Goal: Task Accomplishment & Management: Use online tool/utility

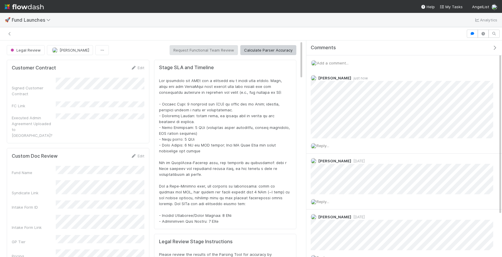
scroll to position [119, 280]
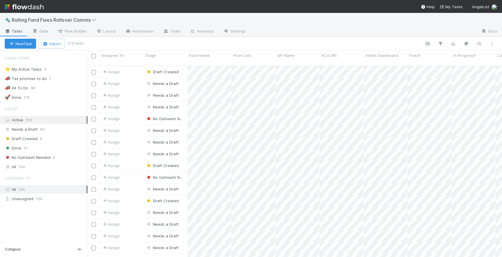
scroll to position [196, 414]
click at [457, 43] on button "button" at bounding box center [453, 44] width 11 height 8
click at [372, 61] on button "Sort by" at bounding box center [388, 61] width 126 height 9
click at [377, 65] on div "Assigned To" at bounding box center [365, 67] width 33 height 9
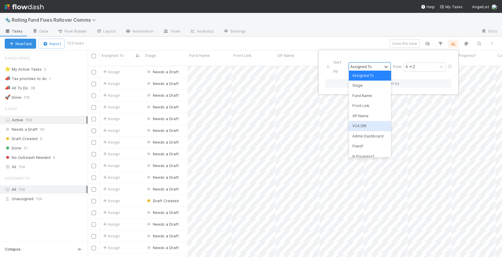
scroll to position [37, 0]
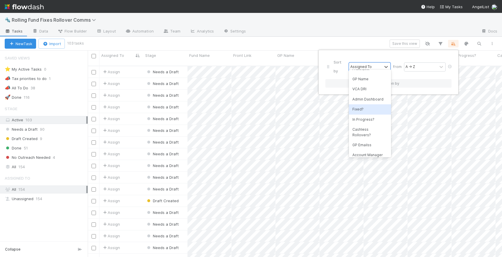
click at [359, 112] on div "Fixed?" at bounding box center [370, 109] width 42 height 10
click at [426, 63] on div "☐ → ☑" at bounding box center [420, 67] width 33 height 9
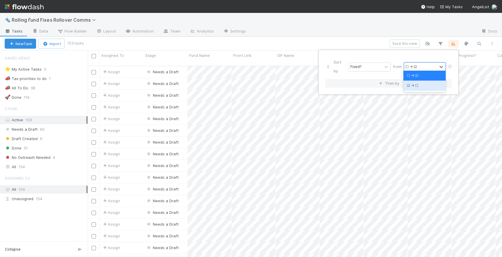
click at [413, 84] on div "☑ → ☐" at bounding box center [424, 86] width 42 height 10
click at [347, 20] on div "Sort by Fixed? from option ☑ → ☐, selected. 0 results available. Select is focu…" at bounding box center [251, 128] width 502 height 257
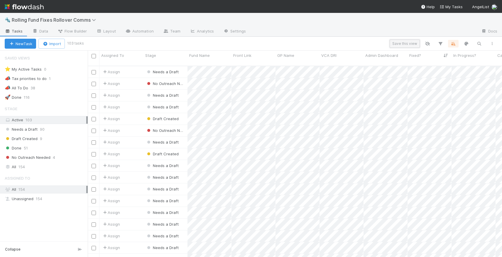
click at [406, 42] on button "Save this view" at bounding box center [405, 44] width 30 height 8
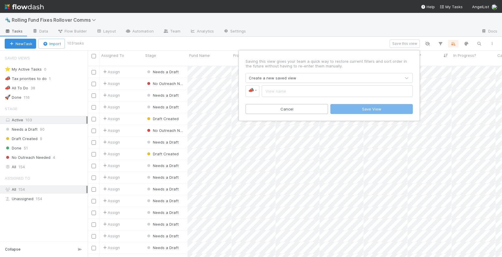
click at [403, 29] on div "Saving this view gives your team a quick way to restore current filters and sor…" at bounding box center [251, 128] width 502 height 257
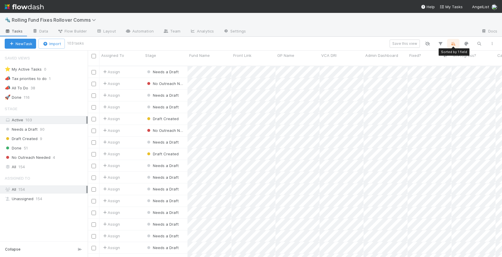
click at [453, 43] on icon "button" at bounding box center [453, 43] width 6 height 5
click at [391, 79] on button "Then by" at bounding box center [388, 83] width 126 height 9
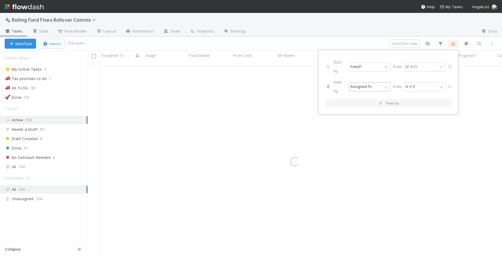
click at [366, 83] on div "Assigned To" at bounding box center [365, 87] width 33 height 9
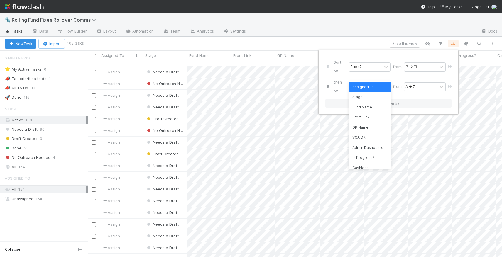
scroll to position [196, 414]
click at [371, 97] on div "Stage" at bounding box center [370, 97] width 42 height 10
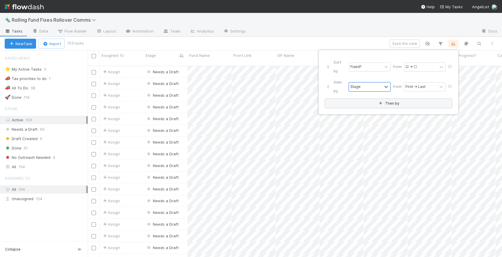
click at [430, 99] on button "Then by" at bounding box center [388, 103] width 126 height 9
click at [363, 30] on div "Sort by Fixed? from ☑ → ☐ then by Stage from First → Last then by Assigned To f…" at bounding box center [251, 128] width 502 height 257
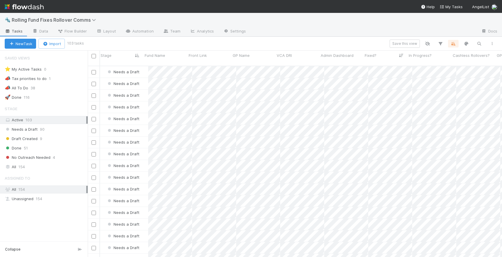
scroll to position [0, 45]
drag, startPoint x: 415, startPoint y: 55, endPoint x: 446, endPoint y: 54, distance: 30.2
click at [446, 54] on div "In Progress?" at bounding box center [429, 56] width 41 height 6
click at [468, 53] on div "Sort ☐ → ☑ Sort ☑ → ☐ Hide Edit field Delete field" at bounding box center [251, 128] width 502 height 257
drag, startPoint x: 491, startPoint y: 55, endPoint x: 438, endPoint y: 56, distance: 52.8
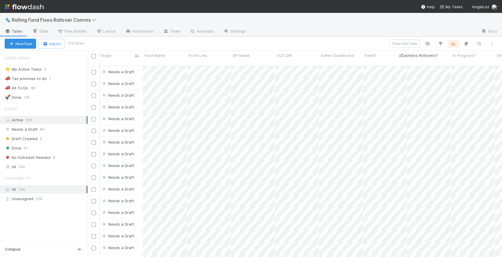
click at [365, 38] on div "New Task Import 103 tasks Save this view" at bounding box center [251, 44] width 502 height 14
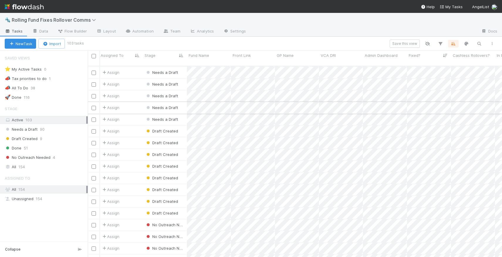
scroll to position [555, 1]
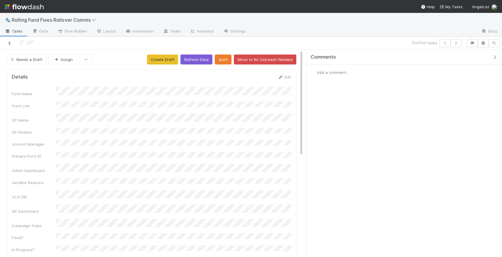
click at [8, 45] on link at bounding box center [10, 43] width 6 height 6
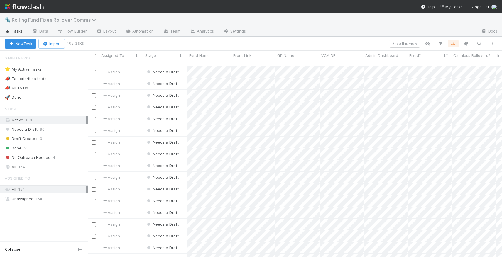
scroll to position [196, 414]
click at [38, 29] on link "Data" at bounding box center [40, 31] width 25 height 9
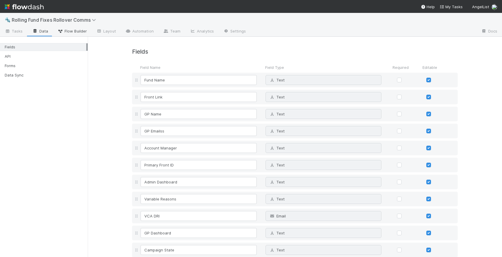
click at [80, 32] on span "Flow Builder" at bounding box center [72, 31] width 29 height 6
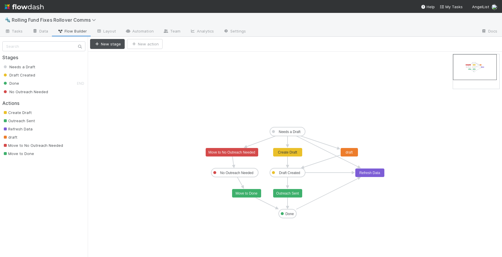
click at [28, 73] on span "Draft Created" at bounding box center [18, 75] width 33 height 5
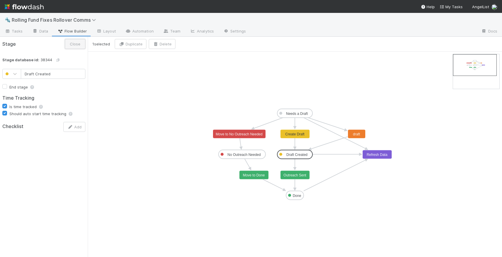
click at [73, 43] on button "Close" at bounding box center [75, 44] width 21 height 10
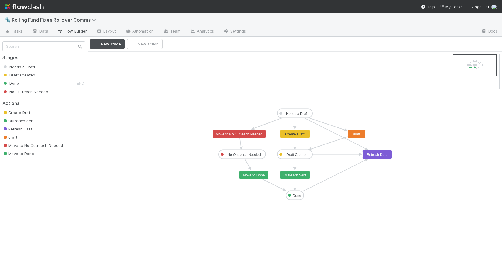
click at [295, 135] on text "Create Draft" at bounding box center [294, 134] width 19 height 4
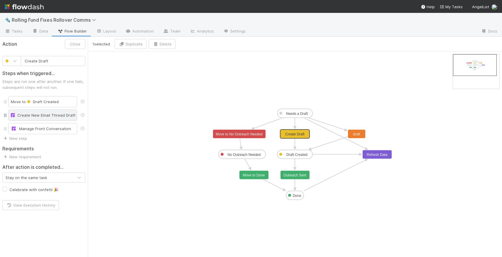
click at [57, 116] on div "Create New Email Thread Draft" at bounding box center [43, 115] width 64 height 6
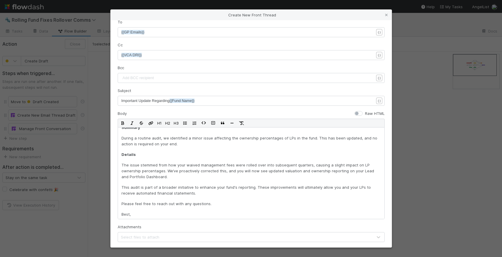
scroll to position [114, 0]
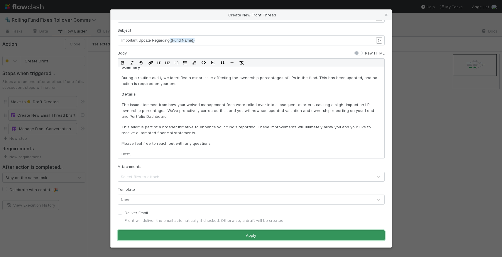
click at [215, 232] on button "Apply" at bounding box center [251, 236] width 267 height 10
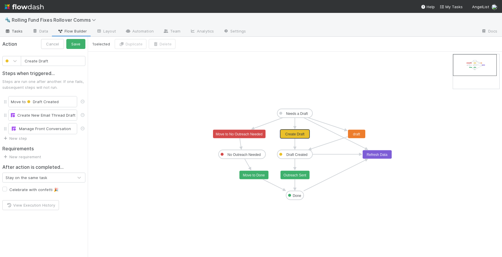
click at [18, 32] on span "Tasks" at bounding box center [14, 31] width 18 height 6
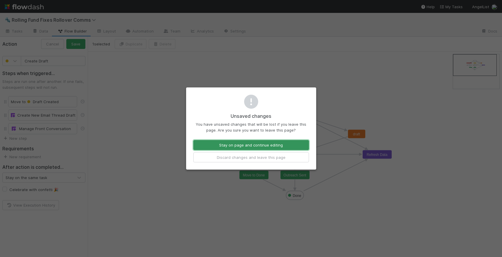
click at [244, 144] on button "Stay on page and continue editing" at bounding box center [251, 145] width 116 height 10
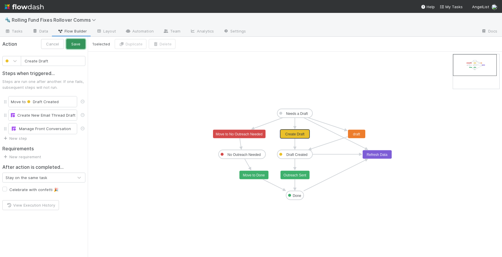
click at [83, 47] on button "Save" at bounding box center [75, 44] width 19 height 10
click at [10, 32] on icon at bounding box center [8, 32] width 6 height 4
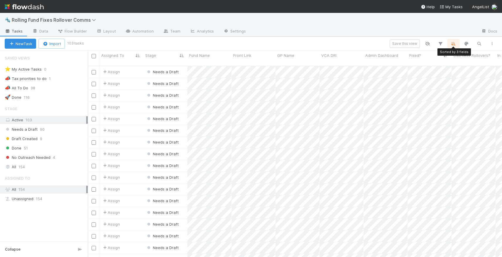
click at [453, 44] on icon "button" at bounding box center [453, 43] width 6 height 5
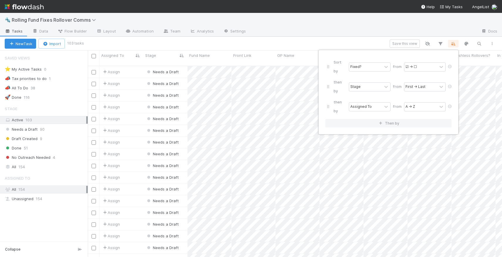
click at [385, 103] on div "Sort by Fixed? from ☑ → ☐ then by Stage from First → Last then by Assigned To f…" at bounding box center [388, 93] width 135 height 80
click at [382, 122] on icon "button" at bounding box center [381, 124] width 6 height 4
click at [450, 125] on icon at bounding box center [450, 127] width 6 height 4
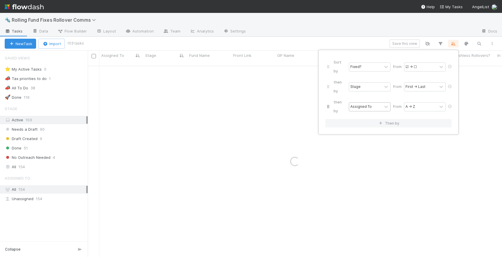
click at [382, 103] on div "Assigned To" at bounding box center [365, 107] width 33 height 9
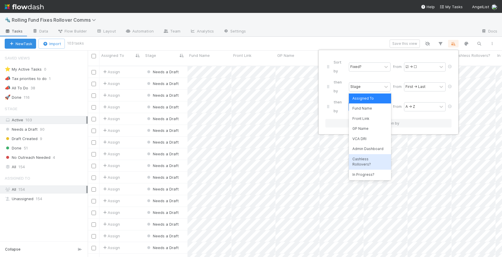
click at [381, 155] on div "Cashless Rollovers?" at bounding box center [370, 162] width 42 height 16
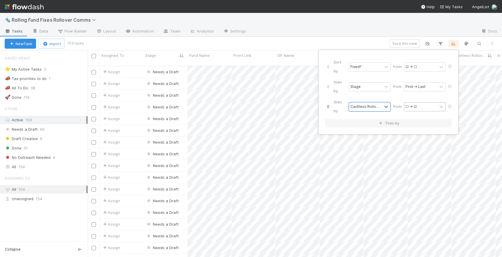
click at [435, 103] on div "☐ → ☑" at bounding box center [420, 107] width 33 height 9
click at [419, 108] on div "☑ → ☐" at bounding box center [424, 109] width 42 height 10
drag, startPoint x: 327, startPoint y: 75, endPoint x: 327, endPoint y: 88, distance: 12.9
click at [327, 88] on div "Sort by Fixed? from ☑ → ☐ then by Stage from First → Last then by Cashless Roll…" at bounding box center [388, 87] width 126 height 60
click at [355, 119] on button "Then by" at bounding box center [388, 123] width 126 height 9
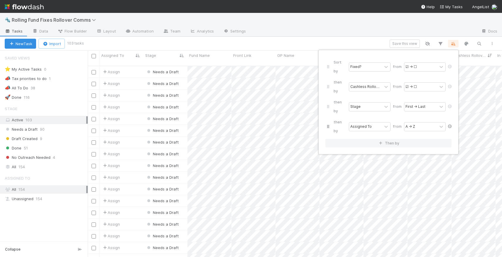
click at [449, 125] on icon at bounding box center [450, 127] width 6 height 4
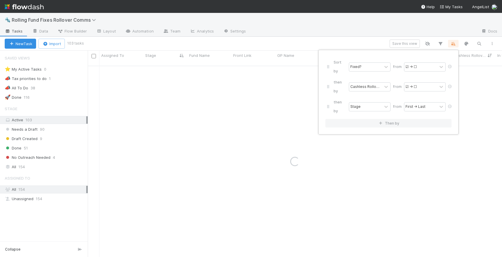
click at [385, 32] on div "Sort by Fixed? from ☑ → ☐ then by Cashless Rollovers? from ☑ → ☐ then by Stage …" at bounding box center [251, 128] width 502 height 257
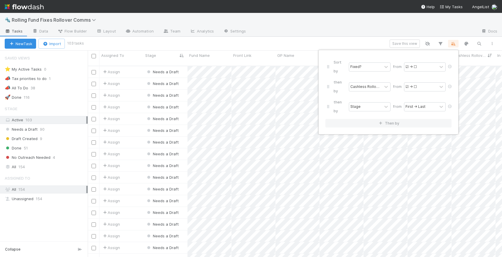
click at [367, 34] on div "Sort by Fixed? from ☑ → ☐ then by Cashless Rollovers? from ☑ → ☐ then by Stage …" at bounding box center [251, 128] width 502 height 257
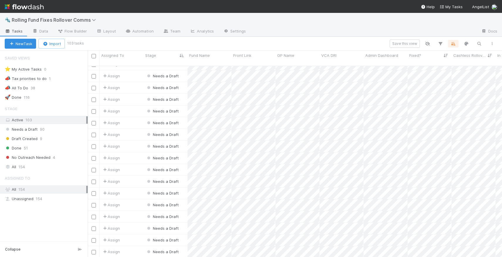
scroll to position [240, 0]
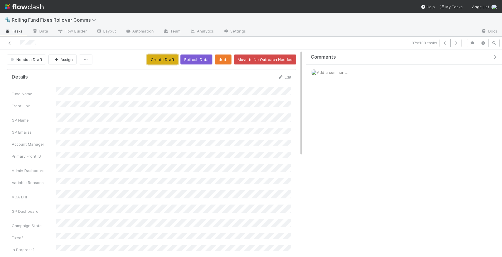
click at [163, 58] on button "Create Draft" at bounding box center [162, 60] width 31 height 10
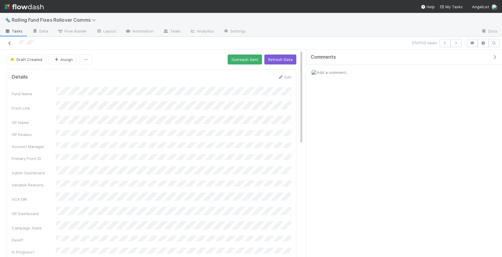
click at [10, 43] on icon at bounding box center [10, 43] width 6 height 4
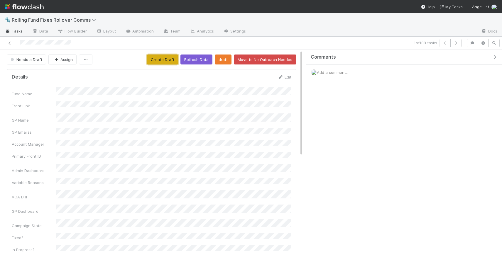
click at [165, 58] on button "Create Draft" at bounding box center [162, 60] width 31 height 10
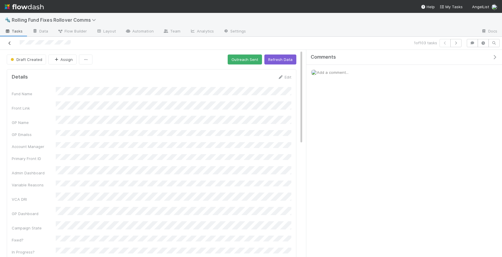
click at [11, 43] on icon at bounding box center [10, 43] width 6 height 4
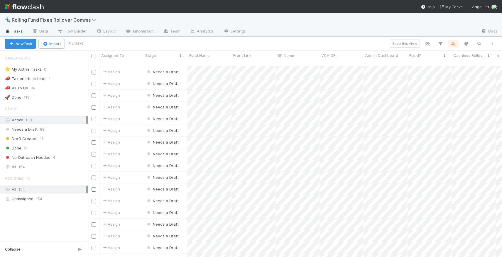
scroll to position [196, 414]
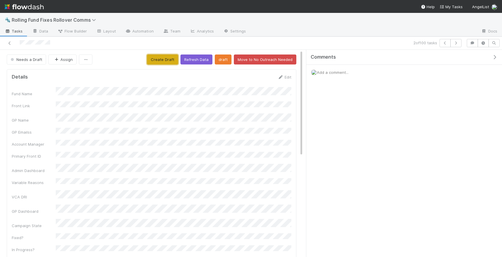
click at [159, 63] on button "Create Draft" at bounding box center [162, 60] width 31 height 10
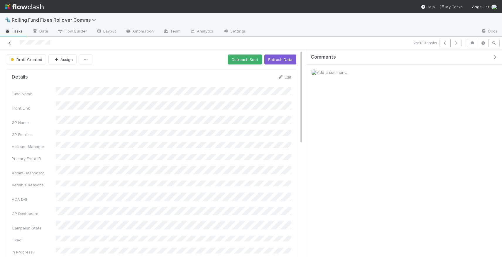
click at [10, 43] on icon at bounding box center [10, 43] width 6 height 4
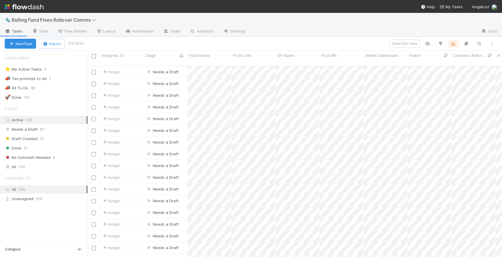
scroll to position [196, 414]
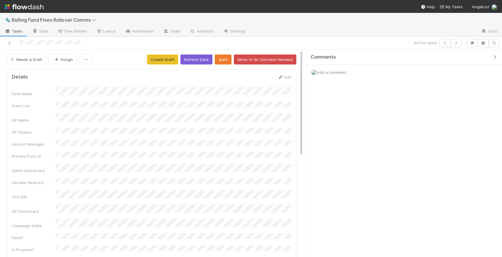
click at [144, 164] on div "Fund Name Front Link GP Name GP Emailss Account Manager Primary Front ID Admin …" at bounding box center [152, 224] width 280 height 274
click at [163, 61] on button "Create Draft" at bounding box center [162, 60] width 31 height 10
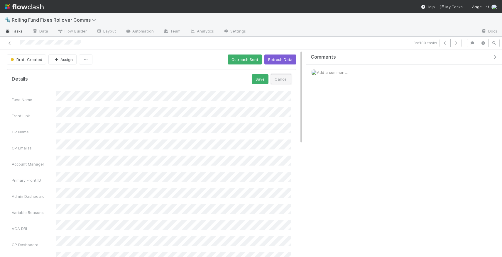
click at [278, 77] on button "Cancel" at bounding box center [281, 79] width 21 height 10
click at [8, 44] on icon at bounding box center [10, 43] width 6 height 4
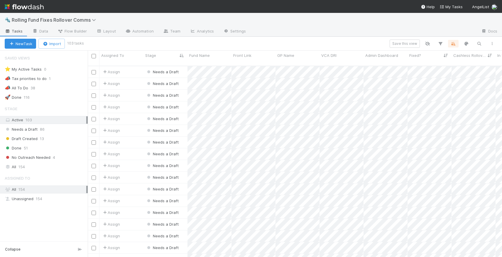
scroll to position [196, 414]
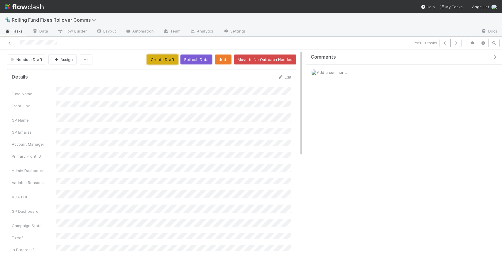
click at [168, 64] on button "Create Draft" at bounding box center [162, 60] width 31 height 10
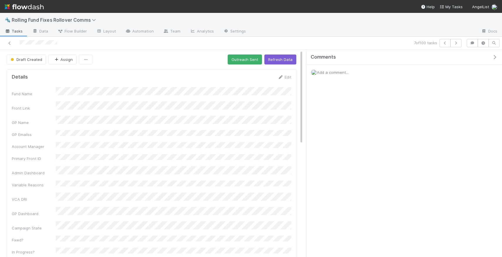
click at [339, 74] on span "Add a comment..." at bounding box center [333, 72] width 32 height 5
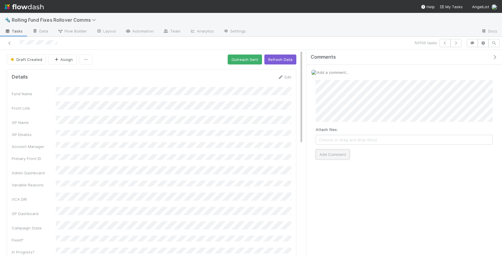
click at [337, 151] on button "Add Comment" at bounding box center [333, 155] width 34 height 10
click at [7, 44] on icon at bounding box center [10, 43] width 6 height 4
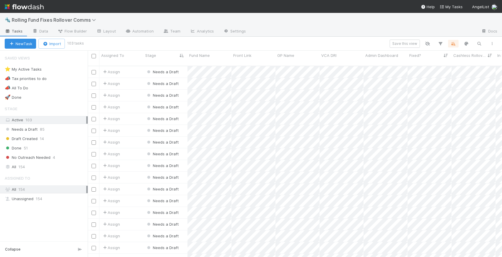
scroll to position [196, 414]
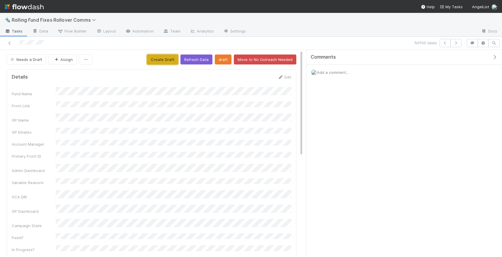
click at [158, 64] on button "Create Draft" at bounding box center [162, 60] width 31 height 10
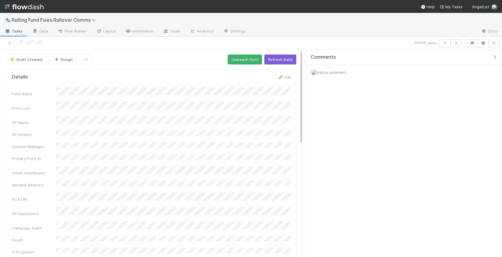
click at [14, 44] on div at bounding box center [118, 43] width 232 height 8
click at [10, 43] on icon at bounding box center [10, 43] width 6 height 4
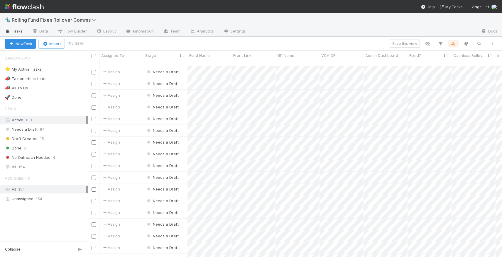
scroll to position [196, 414]
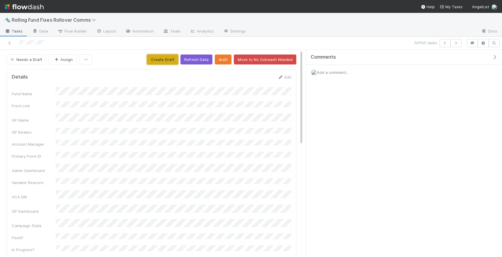
click at [161, 58] on button "Create Draft" at bounding box center [162, 60] width 31 height 10
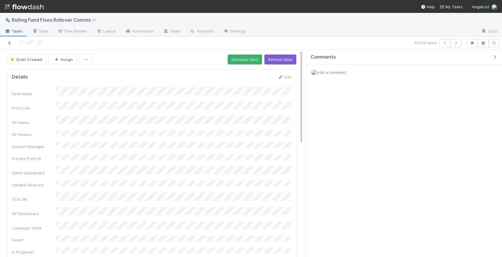
click at [9, 42] on icon at bounding box center [10, 43] width 6 height 4
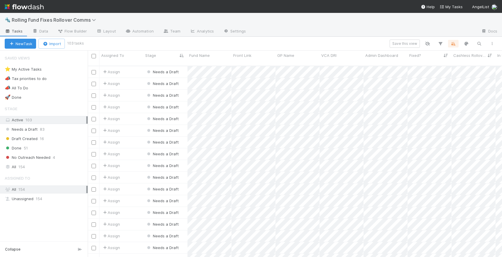
scroll to position [196, 414]
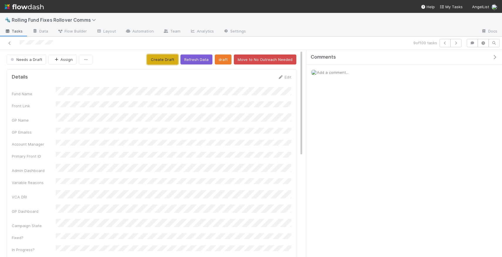
click at [168, 58] on button "Create Draft" at bounding box center [162, 60] width 31 height 10
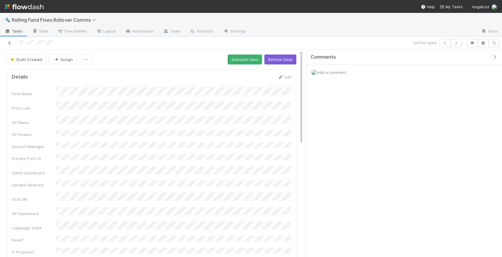
click at [11, 45] on icon at bounding box center [10, 43] width 6 height 4
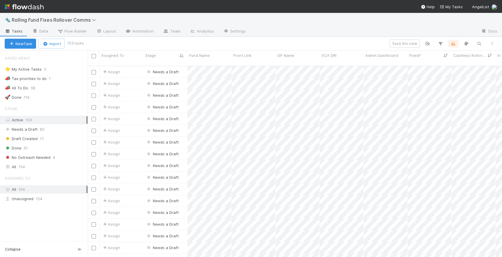
scroll to position [196, 414]
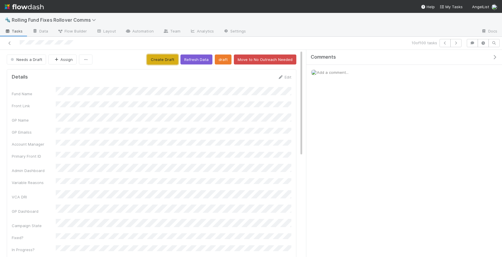
click at [168, 61] on button "Create Draft" at bounding box center [162, 60] width 31 height 10
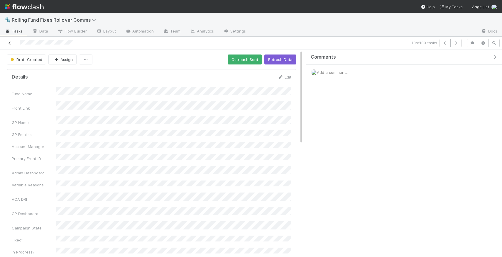
click at [11, 44] on icon at bounding box center [10, 43] width 6 height 4
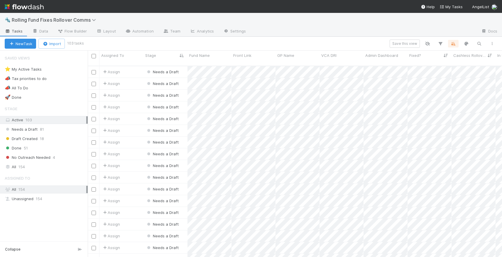
scroll to position [196, 414]
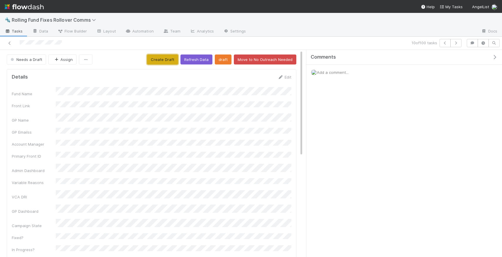
click at [172, 62] on button "Create Draft" at bounding box center [162, 60] width 31 height 10
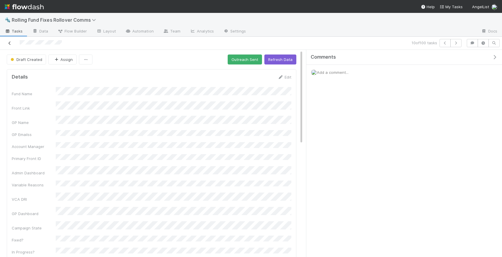
click at [11, 43] on icon at bounding box center [10, 43] width 6 height 4
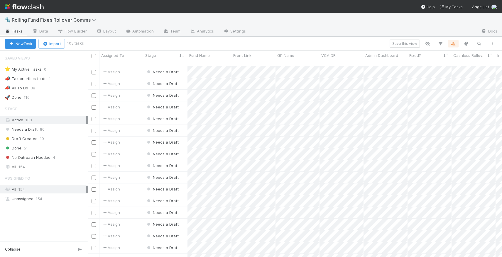
scroll to position [196, 414]
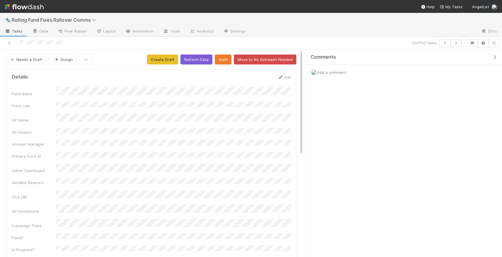
click at [6, 45] on div at bounding box center [118, 43] width 232 height 8
click at [11, 41] on link at bounding box center [10, 43] width 6 height 6
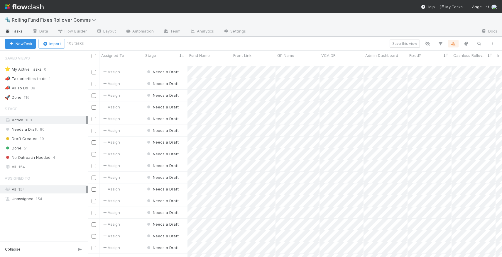
scroll to position [196, 414]
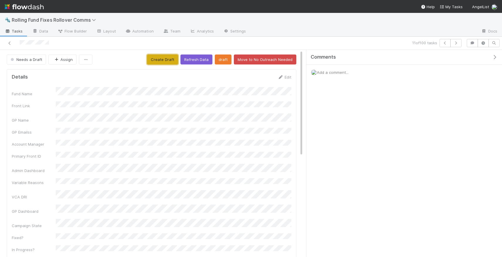
click at [162, 57] on button "Create Draft" at bounding box center [162, 60] width 31 height 10
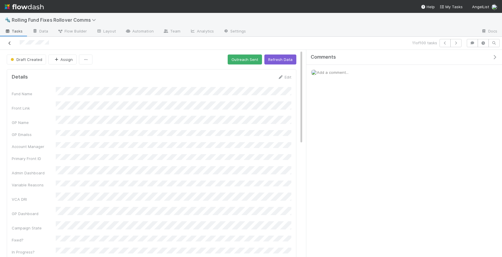
click at [11, 43] on icon at bounding box center [10, 43] width 6 height 4
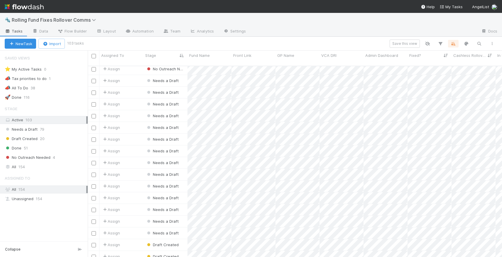
scroll to position [553, 0]
click at [167, 126] on span "Needs a Draft" at bounding box center [162, 128] width 33 height 5
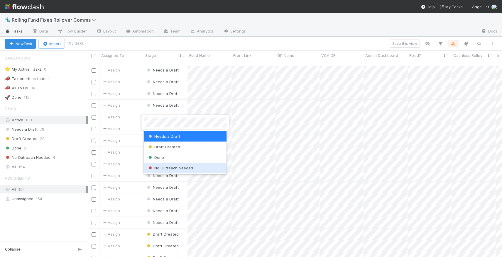
click at [164, 168] on span "No Outreach Needed" at bounding box center [170, 168] width 46 height 5
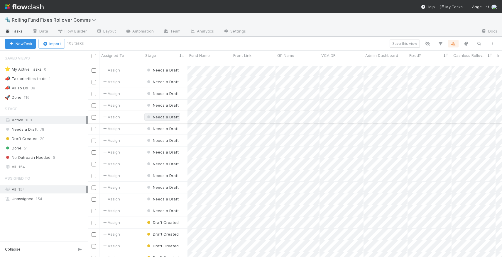
click at [172, 115] on span "Needs a Draft" at bounding box center [162, 117] width 33 height 5
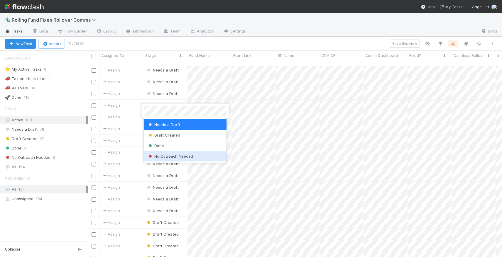
click at [169, 158] on span "No Outreach Needed" at bounding box center [170, 156] width 46 height 5
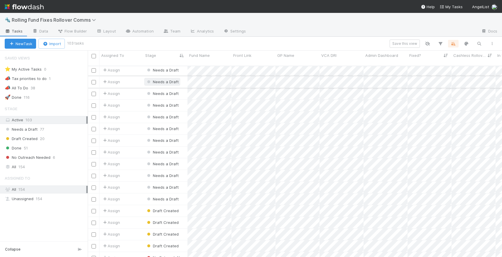
click at [172, 80] on span "Needs a Draft" at bounding box center [162, 82] width 33 height 5
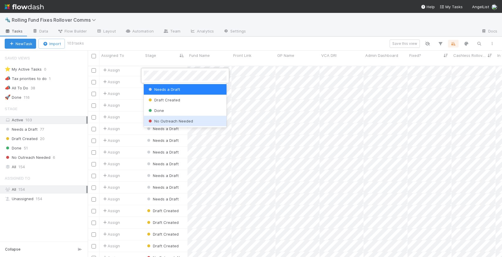
click at [170, 119] on span "No Outreach Needed" at bounding box center [170, 121] width 46 height 5
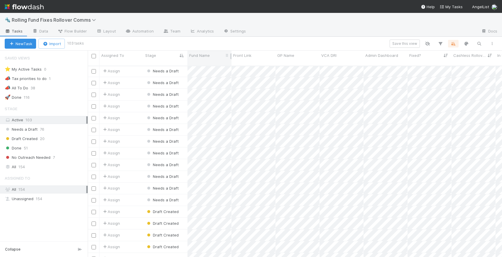
scroll to position [161, 0]
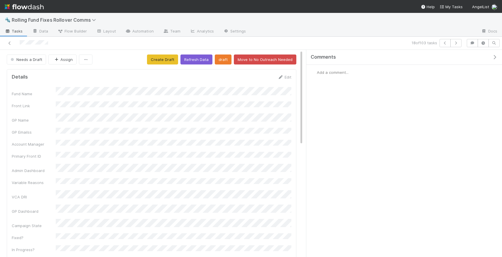
click at [6, 43] on div at bounding box center [118, 43] width 232 height 8
click at [9, 43] on icon at bounding box center [10, 43] width 6 height 4
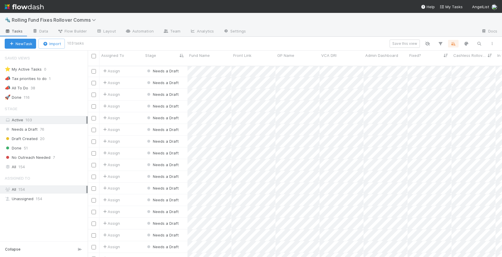
scroll to position [54, 0]
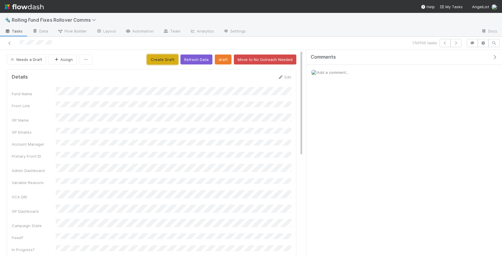
click at [168, 62] on button "Create Draft" at bounding box center [162, 60] width 31 height 10
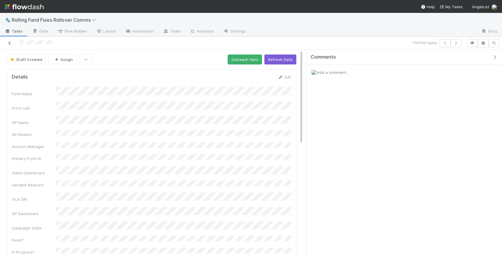
click at [12, 43] on icon at bounding box center [10, 43] width 6 height 4
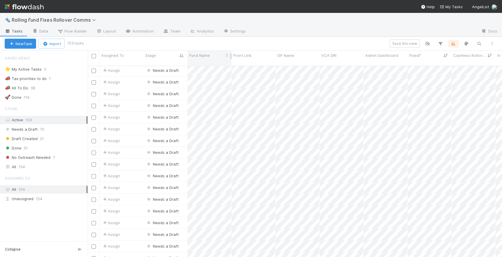
scroll to position [86, 0]
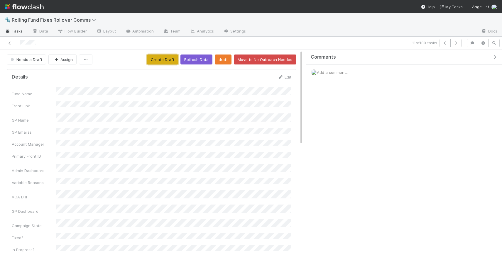
click at [176, 62] on button "Create Draft" at bounding box center [162, 60] width 31 height 10
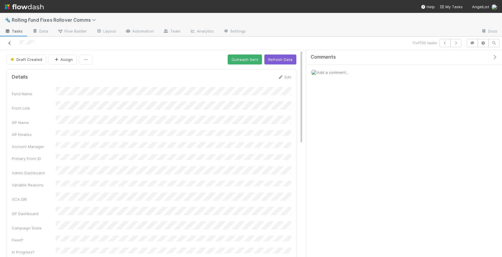
click at [10, 45] on link at bounding box center [10, 43] width 6 height 6
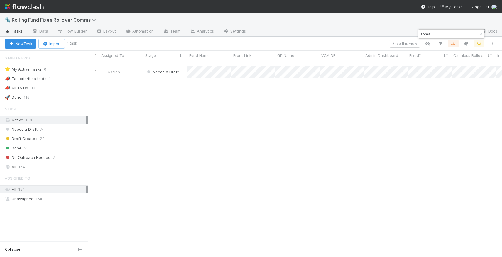
scroll to position [196, 414]
type input "soma"
click at [228, 104] on div at bounding box center [251, 128] width 502 height 257
click at [126, 67] on div "Assign" at bounding box center [121, 71] width 44 height 11
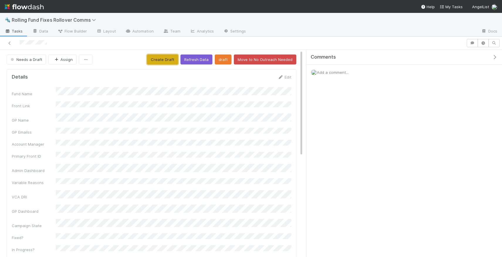
click at [168, 57] on button "Create Draft" at bounding box center [162, 60] width 31 height 10
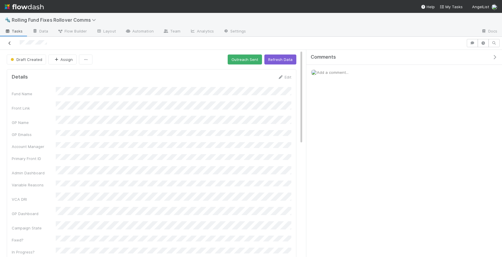
click at [11, 45] on icon at bounding box center [10, 43] width 6 height 4
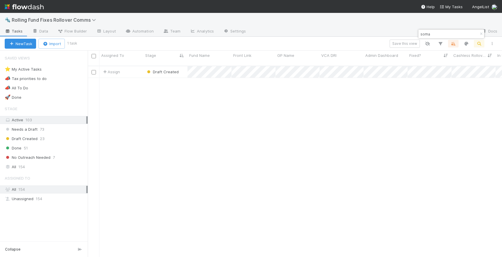
scroll to position [196, 414]
click at [482, 34] on icon "button" at bounding box center [481, 34] width 6 height 4
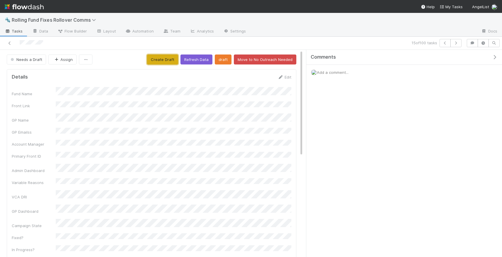
click at [163, 55] on button "Create Draft" at bounding box center [162, 60] width 31 height 10
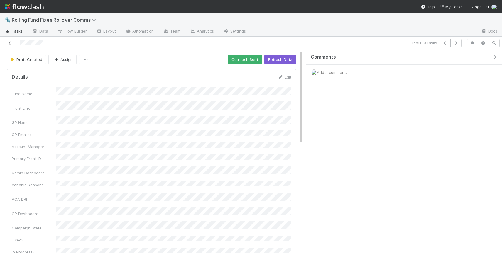
click at [12, 43] on icon at bounding box center [10, 43] width 6 height 4
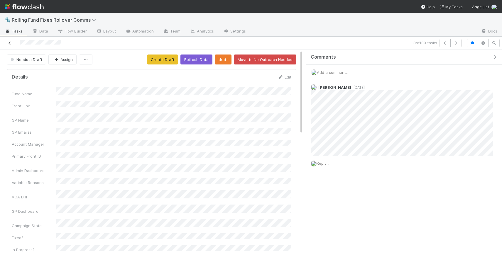
click at [9, 42] on icon at bounding box center [10, 43] width 6 height 4
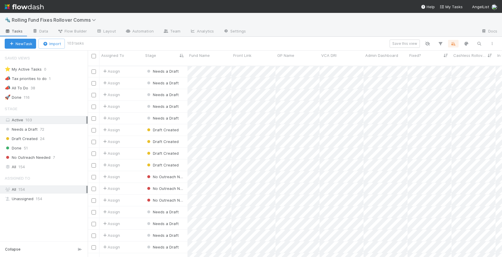
scroll to position [610, 0]
click at [69, 29] on span "Flow Builder" at bounding box center [72, 31] width 29 height 6
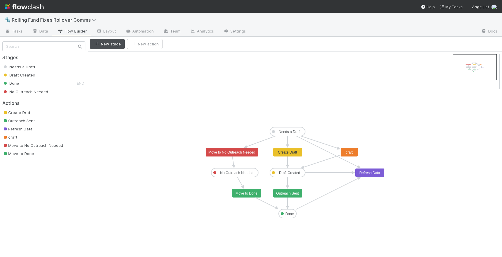
click at [291, 153] on text "Create Draft" at bounding box center [287, 153] width 19 height 4
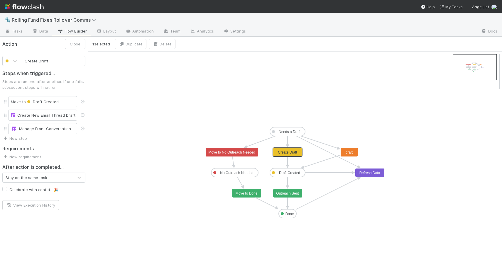
click at [291, 153] on text "Create Draft" at bounding box center [287, 153] width 19 height 4
click at [57, 116] on div "Create New Email Thread Draft" at bounding box center [43, 115] width 64 height 6
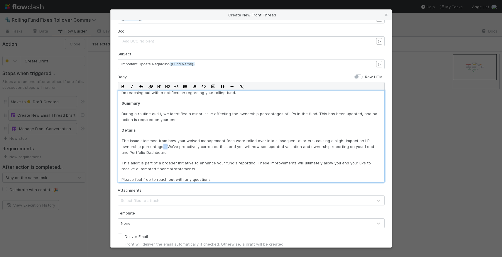
scroll to position [24, 0]
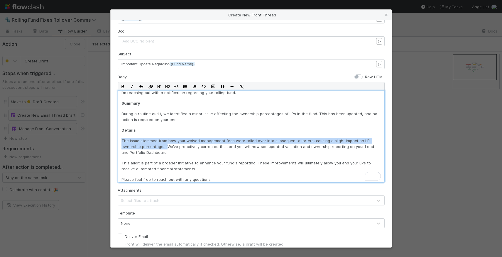
drag, startPoint x: 165, startPoint y: 146, endPoint x: 115, endPoint y: 141, distance: 51.0
click at [115, 141] on div "Channel GPs (lead@angellist.com) Conversation ID Field Front Conversation ID To…" at bounding box center [251, 133] width 281 height 227
paste div "To enrich screen reader interactions, please activate Accessibility in Grammarl…"
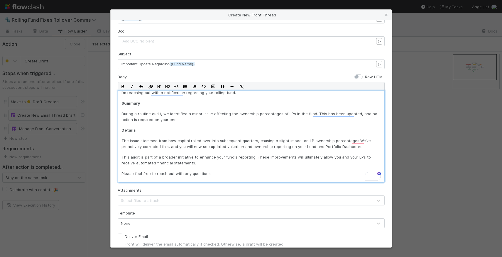
click at [136, 156] on p "This audit is part of a broader initiative to enhance your fund's reporting. Th…" at bounding box center [250, 160] width 259 height 12
click at [157, 112] on p "During a routine audit, we identified a minor issue affecting the ownership per…" at bounding box center [250, 117] width 259 height 12
click at [227, 170] on div "Dear {{GP Name I’m reaching out with a notification regarding your rolling fund…" at bounding box center [251, 137] width 267 height 92
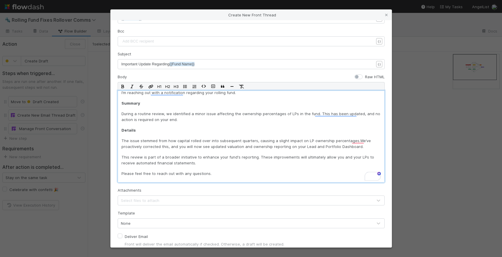
click at [220, 165] on p "This review is part of a broader initiative to enhance your fund's reporting. T…" at bounding box center [250, 160] width 259 height 12
click at [354, 138] on p "The issue stemmed from how capital rolled over into subsequent quarters, causin…" at bounding box center [250, 144] width 259 height 12
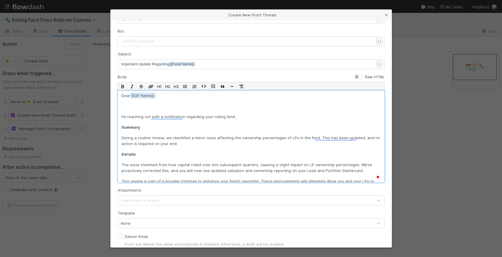
scroll to position [114, 0]
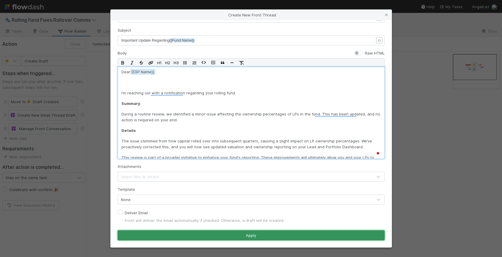
click at [218, 232] on button "Apply" at bounding box center [251, 236] width 267 height 10
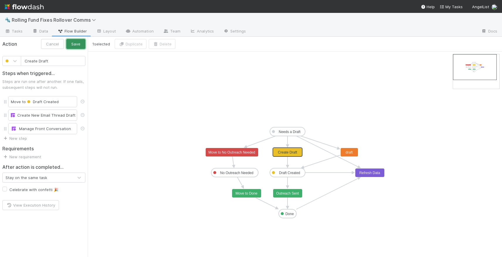
click at [77, 45] on button "Save" at bounding box center [75, 44] width 19 height 10
click at [9, 29] on span "Tasks" at bounding box center [14, 31] width 18 height 6
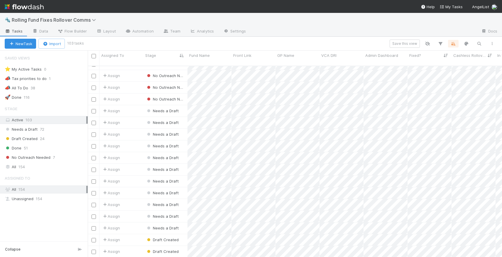
scroll to position [520, 0]
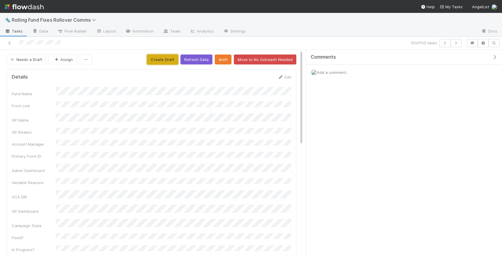
click at [159, 62] on button "Create Draft" at bounding box center [162, 60] width 31 height 10
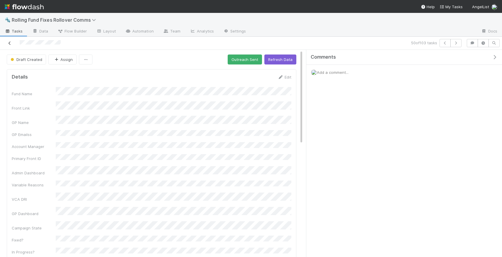
click at [11, 41] on icon at bounding box center [10, 43] width 6 height 4
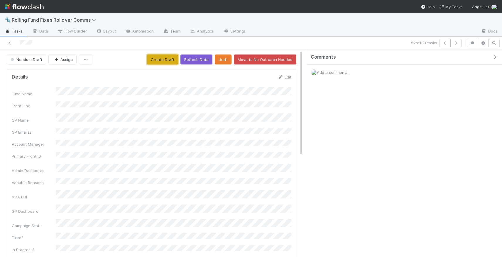
click at [160, 60] on button "Create Draft" at bounding box center [162, 60] width 31 height 10
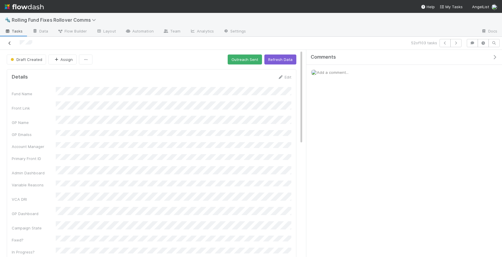
click at [11, 41] on link at bounding box center [10, 43] width 6 height 6
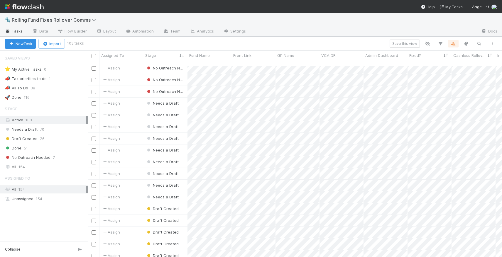
scroll to position [519, 0]
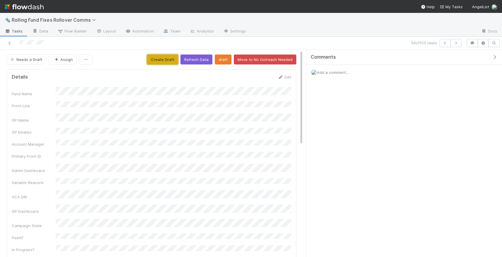
click at [171, 59] on button "Create Draft" at bounding box center [162, 60] width 31 height 10
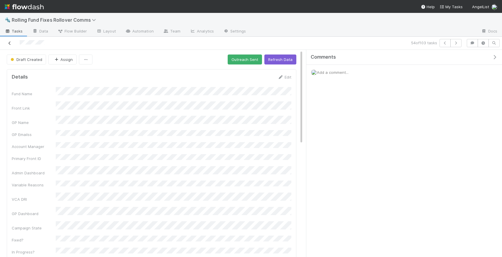
click at [11, 42] on icon at bounding box center [10, 43] width 6 height 4
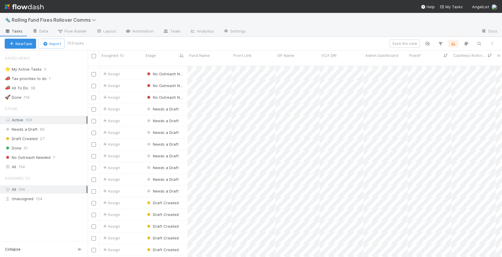
scroll to position [517, 0]
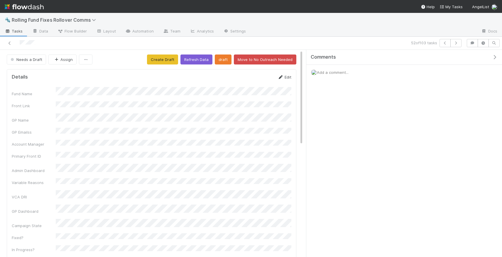
click at [286, 78] on link "Edit" at bounding box center [285, 77] width 14 height 5
click at [252, 74] on button "Save" at bounding box center [260, 79] width 17 height 10
click at [288, 78] on link "Edit" at bounding box center [285, 77] width 14 height 5
click at [252, 74] on button "Save" at bounding box center [260, 79] width 17 height 10
click at [168, 62] on button "Create Draft" at bounding box center [162, 60] width 31 height 10
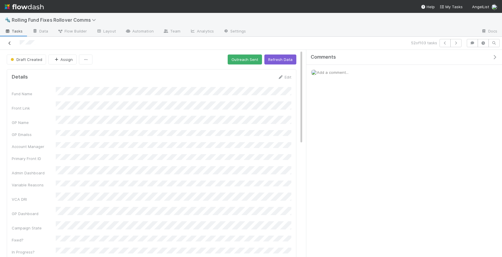
click at [9, 42] on icon at bounding box center [10, 43] width 6 height 4
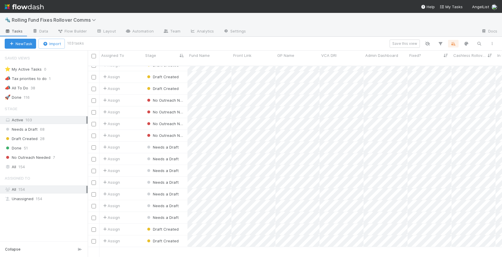
scroll to position [483, 0]
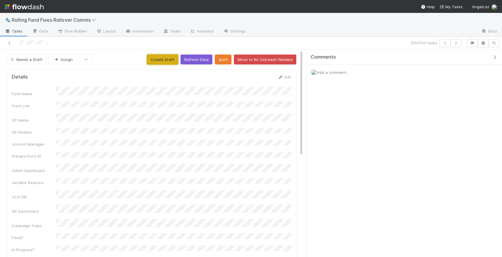
click at [160, 61] on button "Create Draft" at bounding box center [162, 60] width 31 height 10
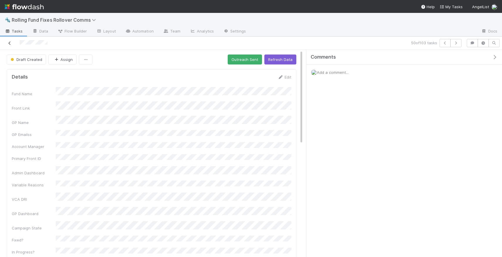
click at [9, 43] on icon at bounding box center [10, 43] width 6 height 4
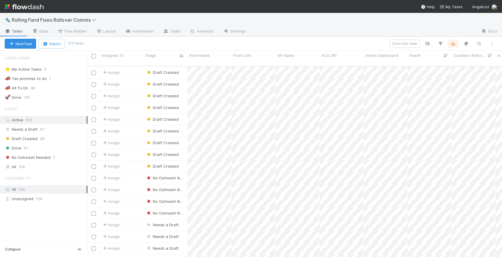
scroll to position [450, 0]
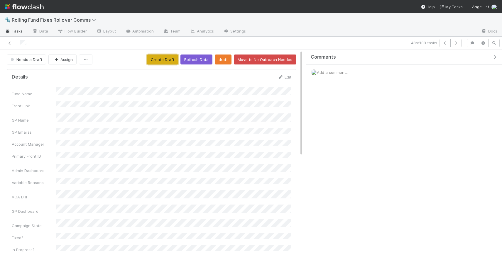
click at [167, 61] on button "Create Draft" at bounding box center [162, 60] width 31 height 10
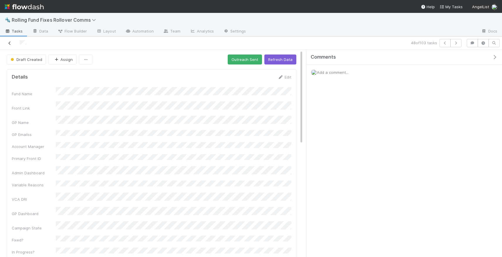
click at [12, 41] on icon at bounding box center [10, 43] width 6 height 4
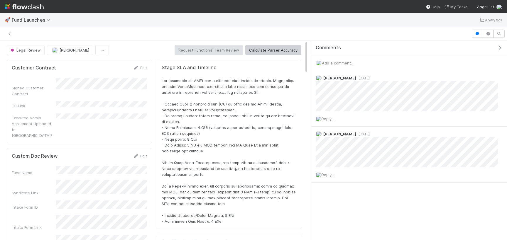
scroll to position [119, 285]
